Goal: Task Accomplishment & Management: Manage account settings

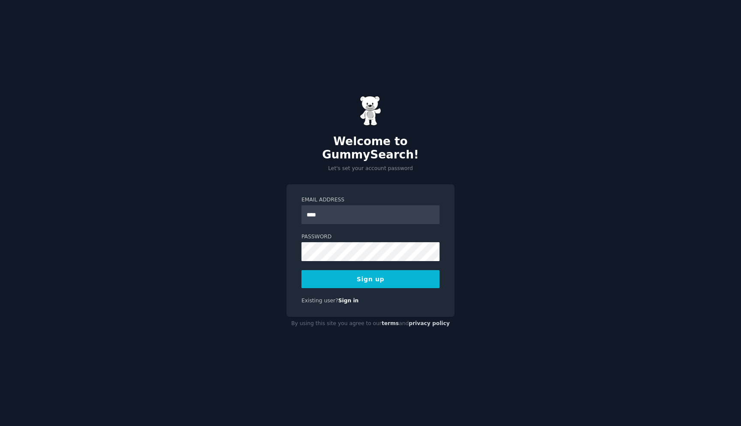
type input "**********"
click at [360, 270] on button "Sign up" at bounding box center [371, 279] width 138 height 18
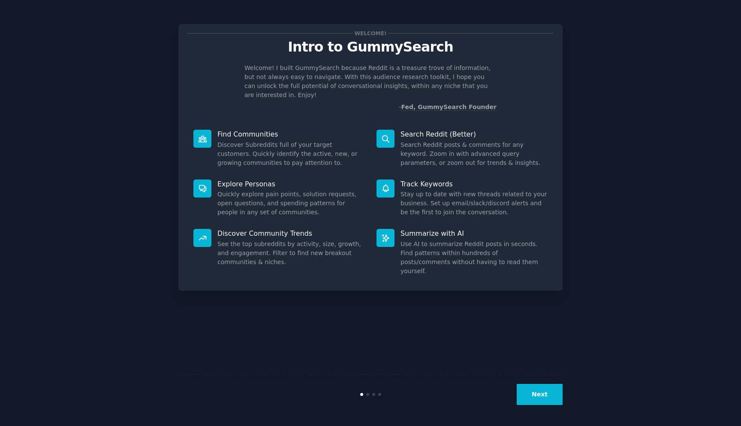
click at [538, 394] on button "Next" at bounding box center [540, 394] width 46 height 21
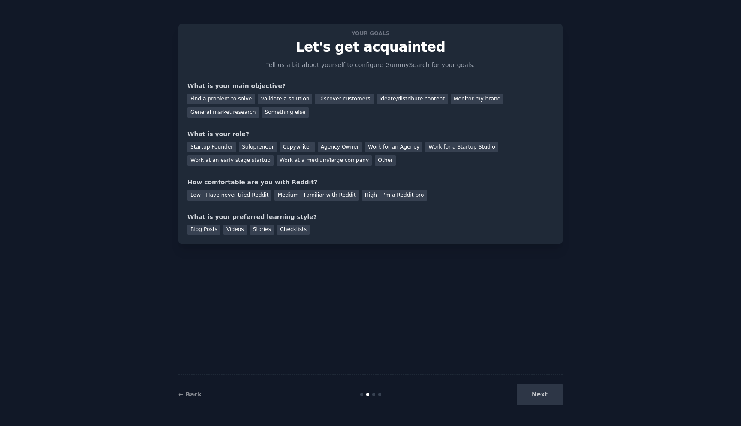
click at [536, 394] on div "Next" at bounding box center [499, 394] width 128 height 21
click at [544, 394] on div "Next" at bounding box center [499, 394] width 128 height 21
click at [543, 392] on div "Next" at bounding box center [499, 394] width 128 height 21
click at [541, 393] on div "Next" at bounding box center [499, 394] width 128 height 21
click at [227, 97] on div "Find a problem to solve" at bounding box center [220, 99] width 67 height 11
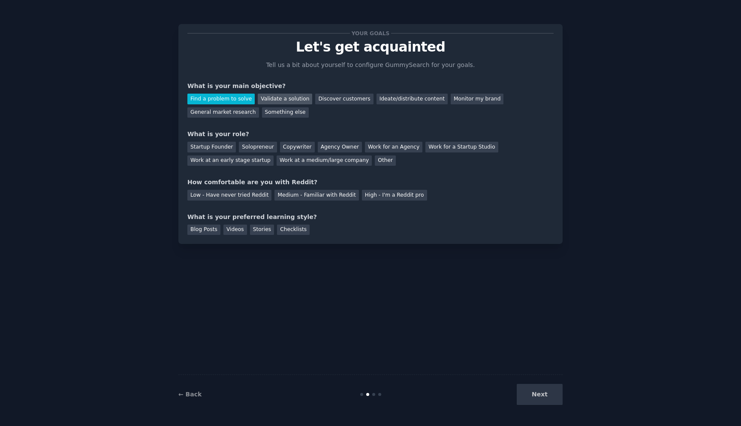
click at [285, 99] on div "Validate a solution" at bounding box center [285, 99] width 54 height 11
click at [239, 97] on div "Find a problem to solve" at bounding box center [220, 99] width 67 height 11
click at [215, 145] on div "Startup Founder" at bounding box center [211, 147] width 48 height 11
click at [249, 196] on div "Low - Have never tried Reddit" at bounding box center [229, 195] width 84 height 11
click at [236, 230] on div "Videos" at bounding box center [236, 229] width 24 height 11
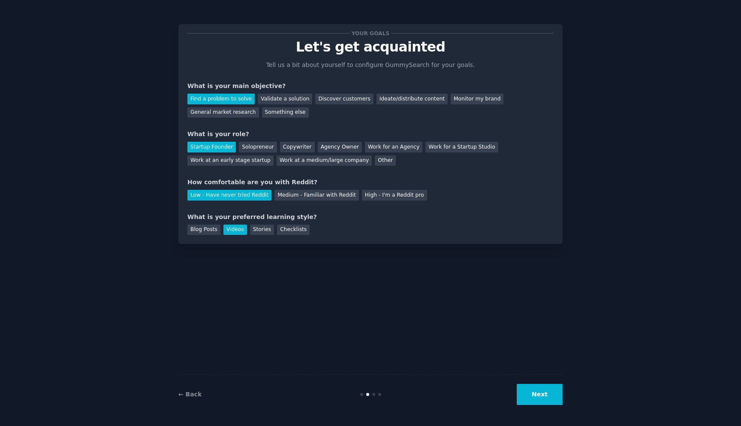
click at [544, 396] on button "Next" at bounding box center [540, 394] width 46 height 21
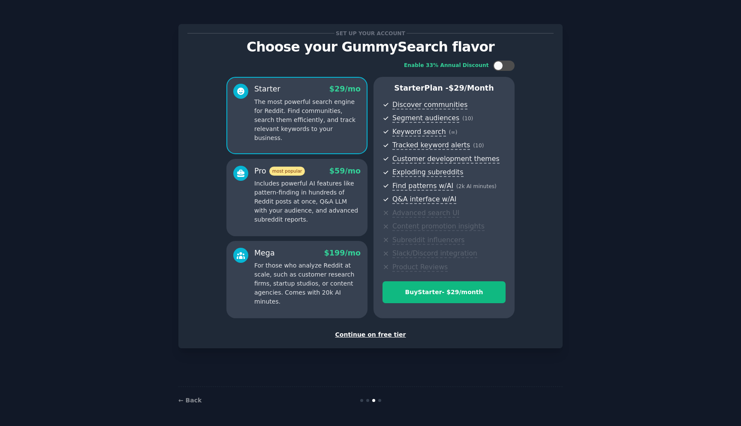
click at [390, 334] on div "Continue on free tier" at bounding box center [370, 334] width 366 height 9
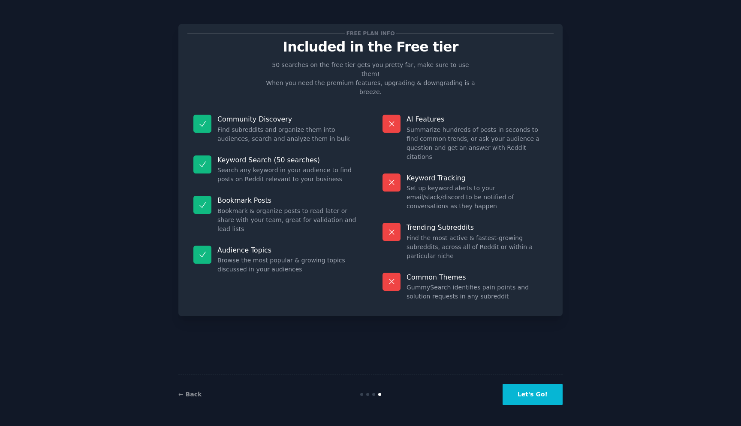
click at [532, 396] on button "Let's Go!" at bounding box center [533, 394] width 60 height 21
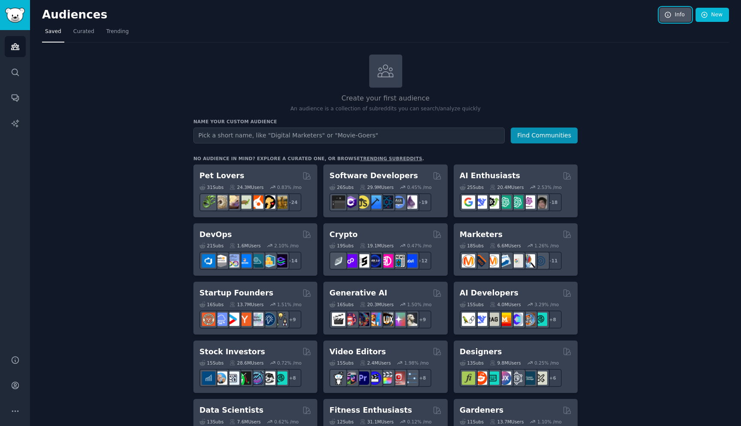
click at [677, 17] on link "Info" at bounding box center [676, 15] width 32 height 15
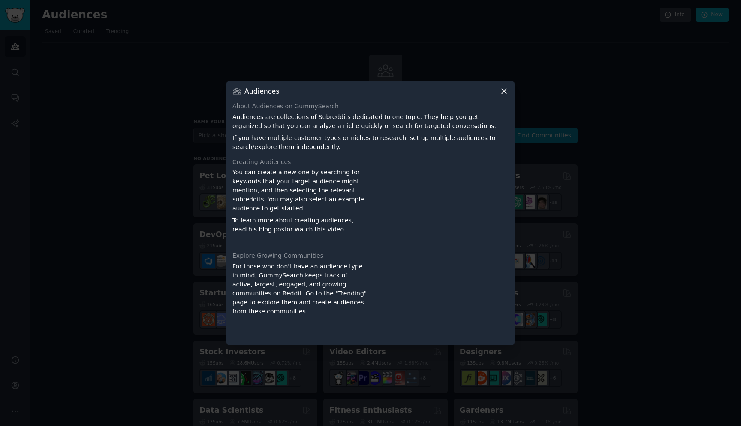
click at [504, 89] on icon at bounding box center [504, 91] width 9 height 9
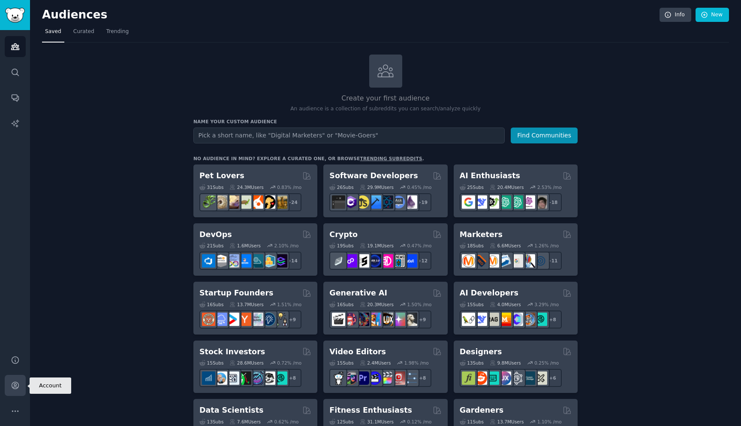
click at [20, 384] on link "Account" at bounding box center [15, 385] width 21 height 21
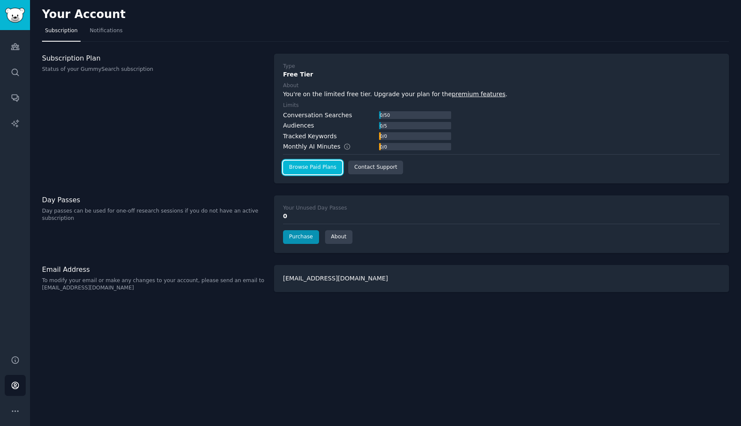
click at [324, 169] on link "Browse Paid Plans" at bounding box center [312, 167] width 59 height 14
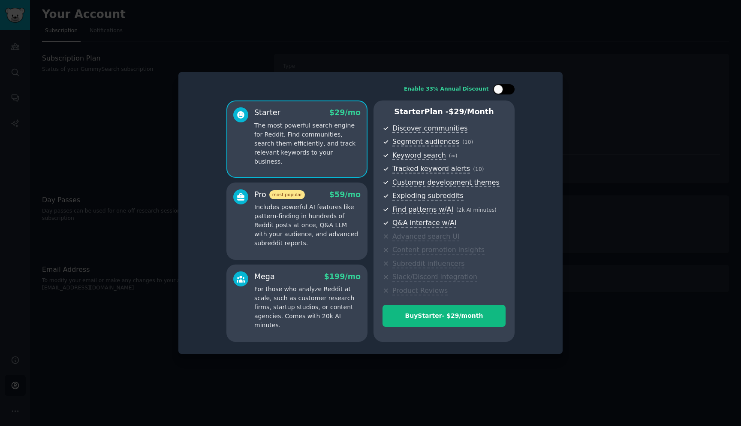
click at [509, 89] on div at bounding box center [508, 89] width 4 height 4
click at [498, 90] on icon at bounding box center [499, 89] width 3 height 2
click at [511, 90] on div at bounding box center [503, 89] width 21 height 10
click at [499, 90] on icon at bounding box center [499, 89] width 5 height 5
checkbox input "false"
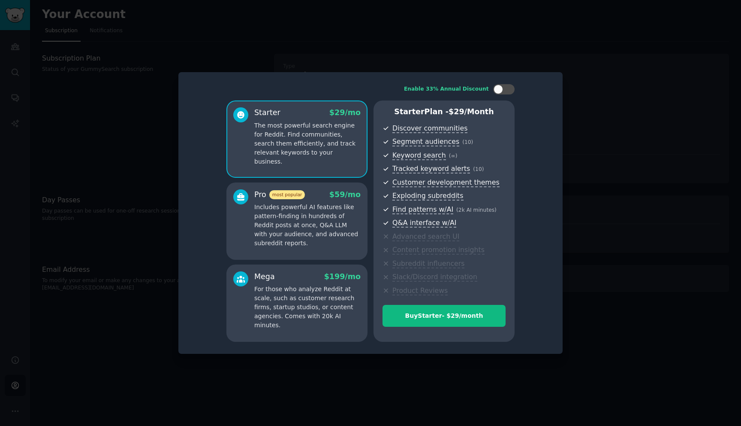
click at [599, 73] on div at bounding box center [370, 213] width 741 height 426
